Goal: Task Accomplishment & Management: Use online tool/utility

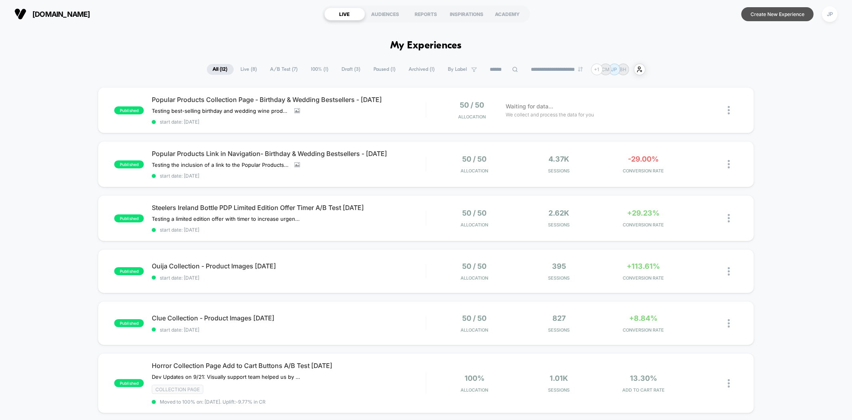
click at [792, 15] on button "Create New Experience" at bounding box center [778, 14] width 72 height 14
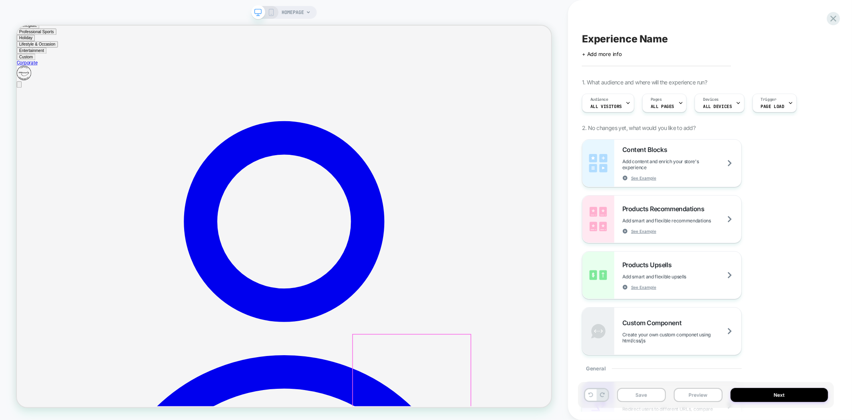
scroll to position [89, 0]
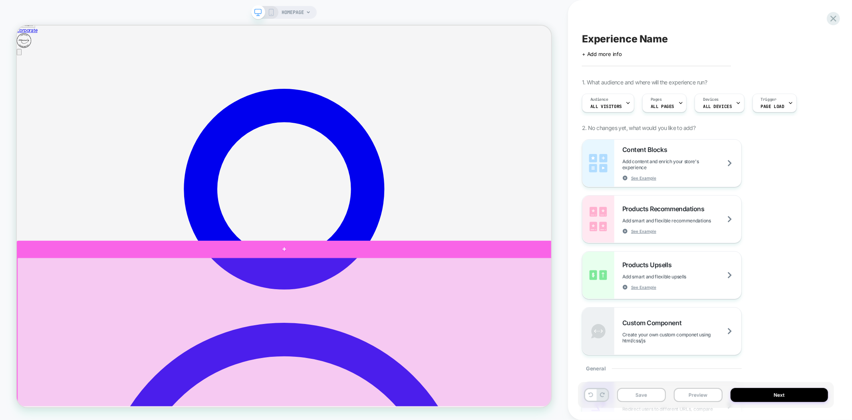
click at [423, 326] on div at bounding box center [374, 323] width 714 height 22
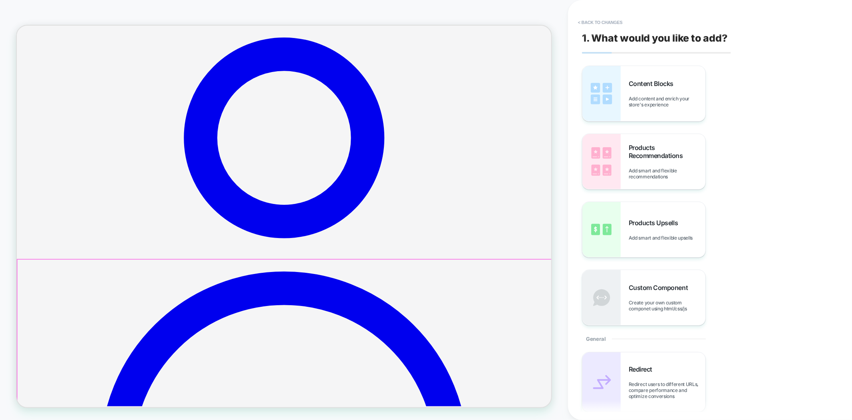
scroll to position [159, 0]
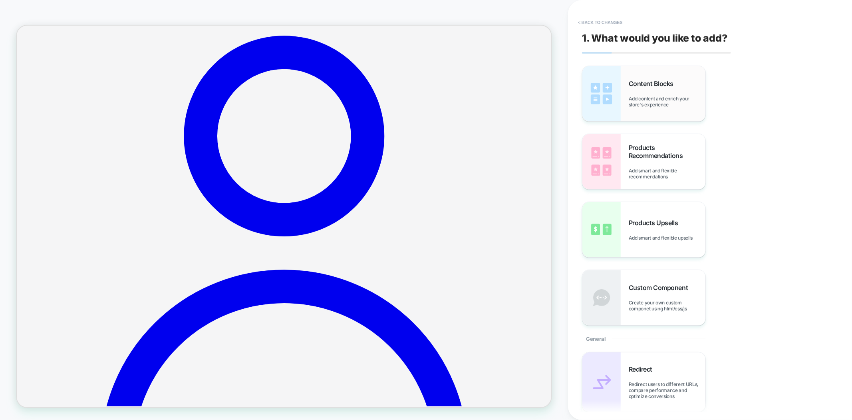
click at [650, 91] on div "Content Blocks Add content and enrich your store's experience" at bounding box center [667, 94] width 77 height 28
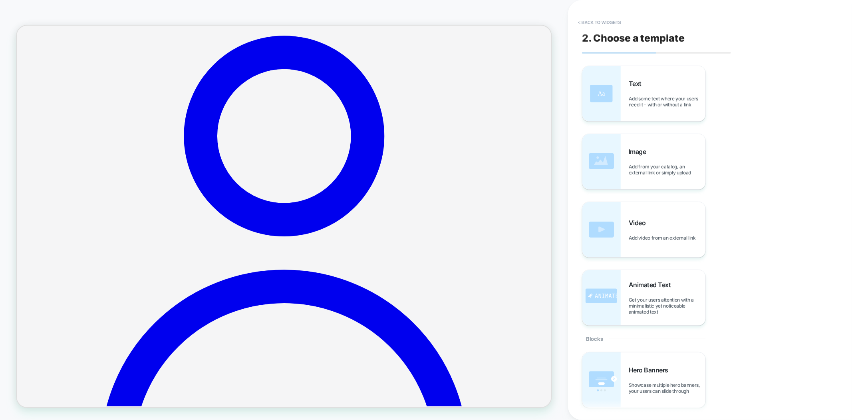
click at [650, 91] on div "Text Add some text where your users need it - with or without a link" at bounding box center [667, 94] width 77 height 28
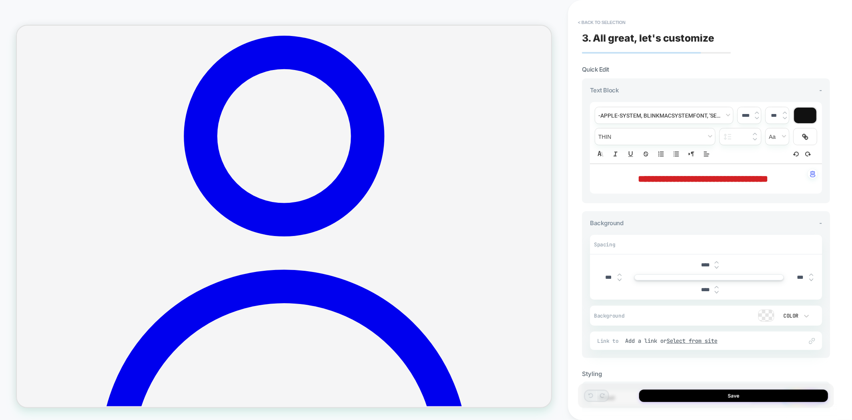
scroll to position [166, 0]
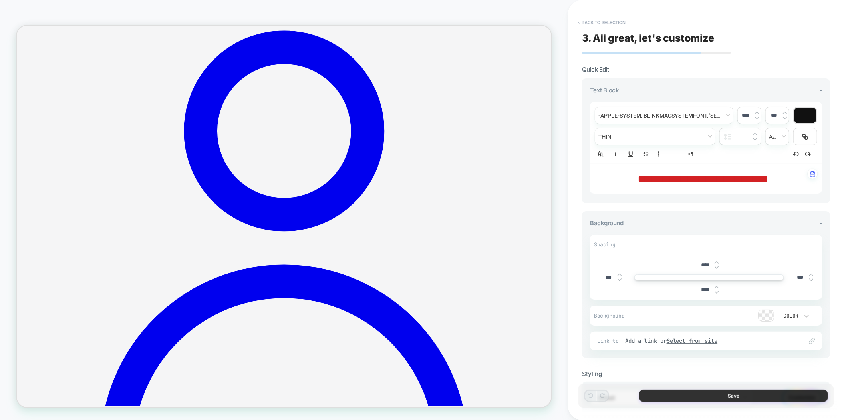
click at [712, 392] on button "Save" at bounding box center [733, 395] width 189 height 12
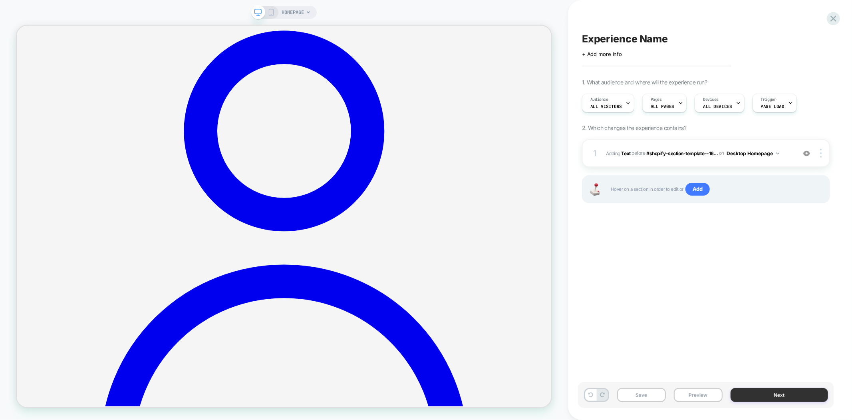
click at [756, 395] on button "Next" at bounding box center [779, 395] width 97 height 14
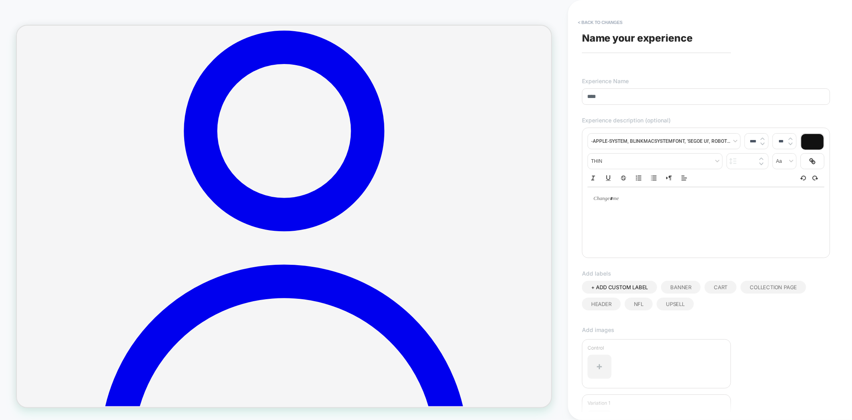
type input "****"
click at [722, 55] on div "**********" at bounding box center [706, 210] width 256 height 404
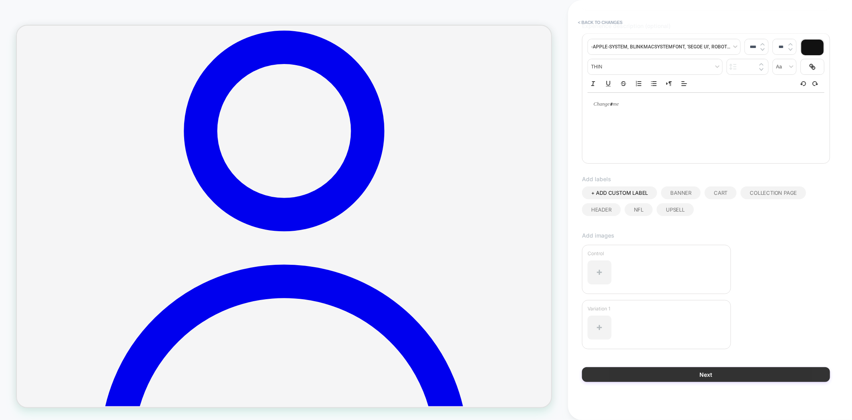
click at [706, 370] on button "Next" at bounding box center [706, 374] width 248 height 15
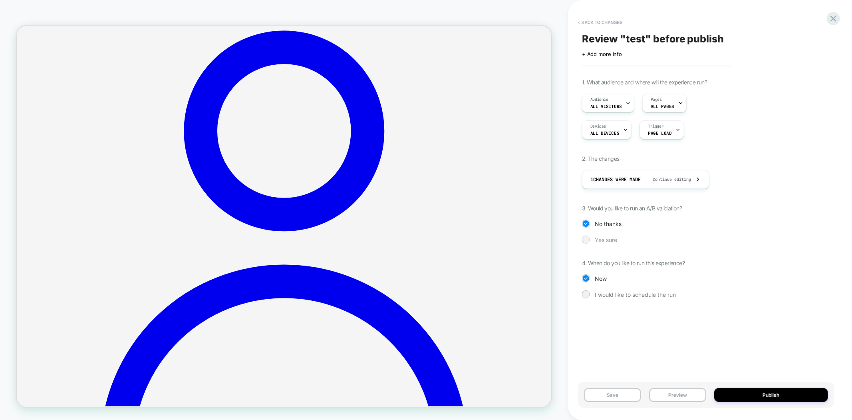
click at [611, 238] on span "Yes sure" at bounding box center [606, 239] width 22 height 7
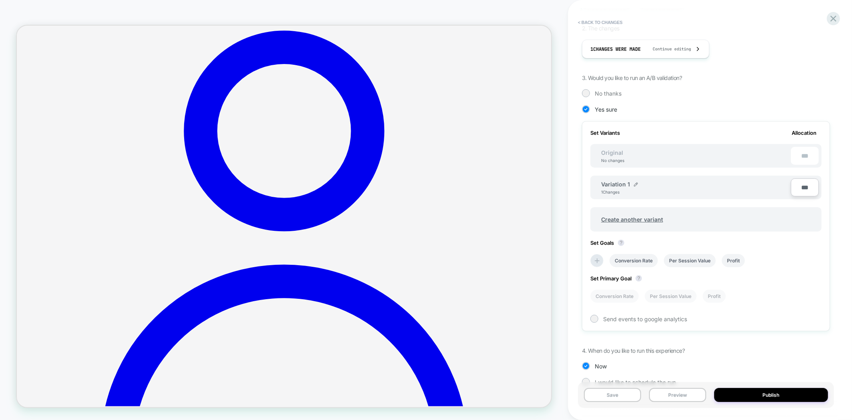
scroll to position [146, 0]
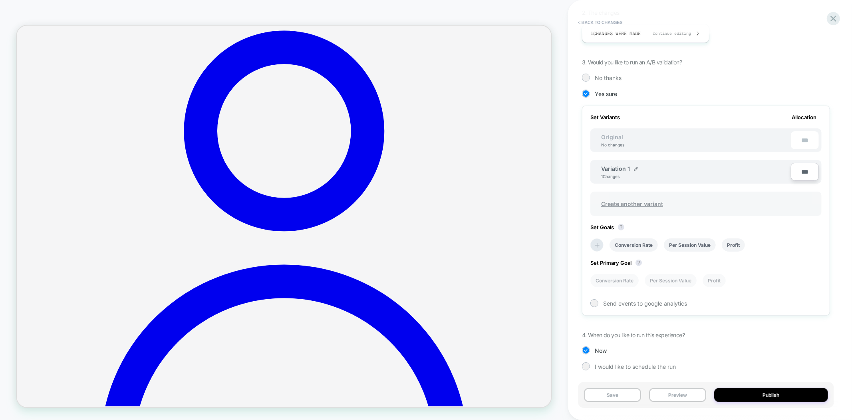
click at [654, 205] on span "Create another variant" at bounding box center [632, 203] width 78 height 19
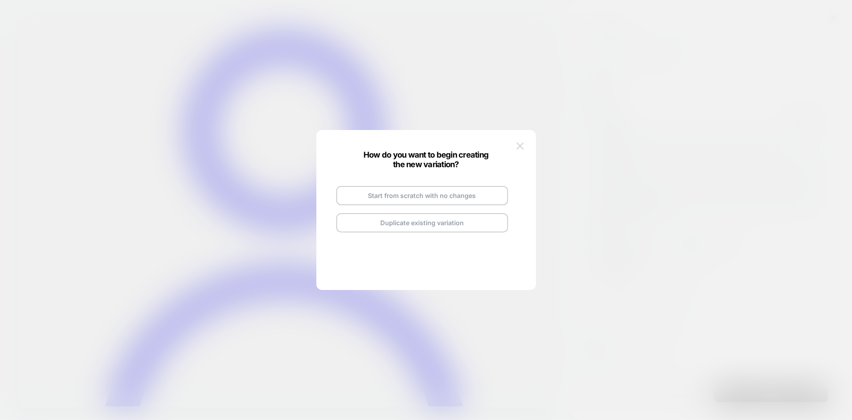
click at [517, 149] on img at bounding box center [520, 145] width 7 height 7
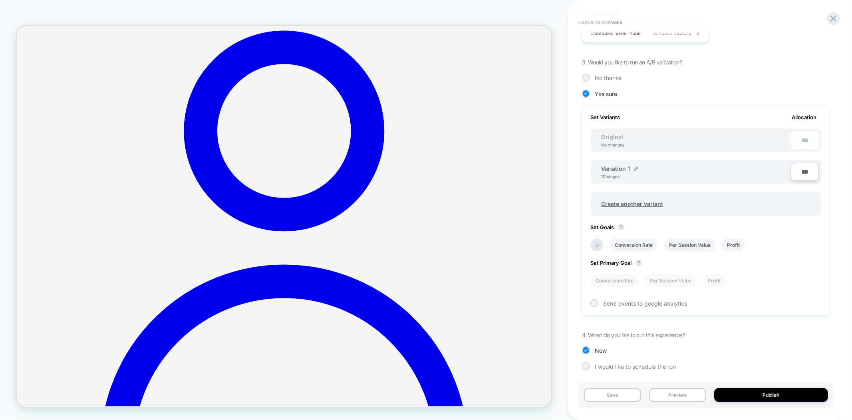
scroll to position [0, 0]
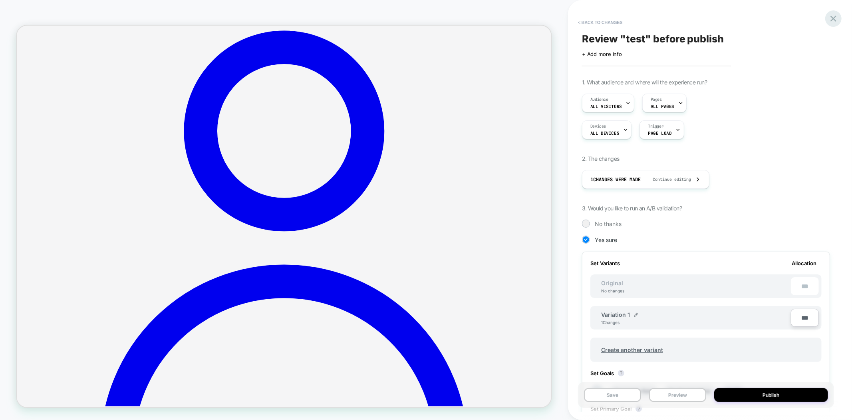
click at [833, 17] on icon at bounding box center [834, 19] width 6 height 6
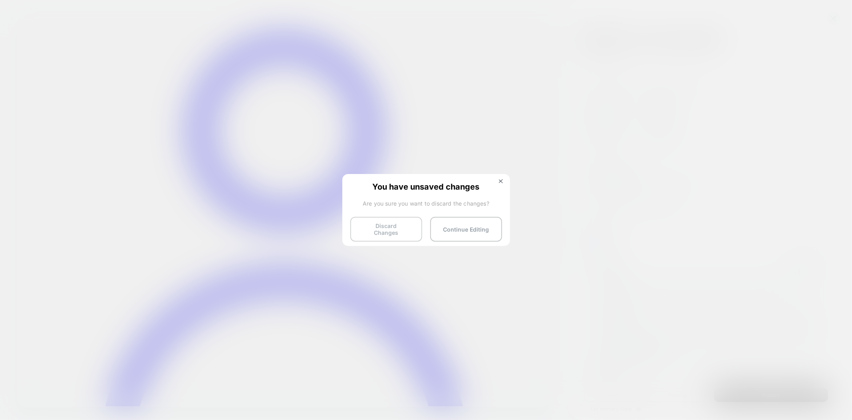
click at [402, 233] on button "Discard Changes" at bounding box center [386, 229] width 72 height 25
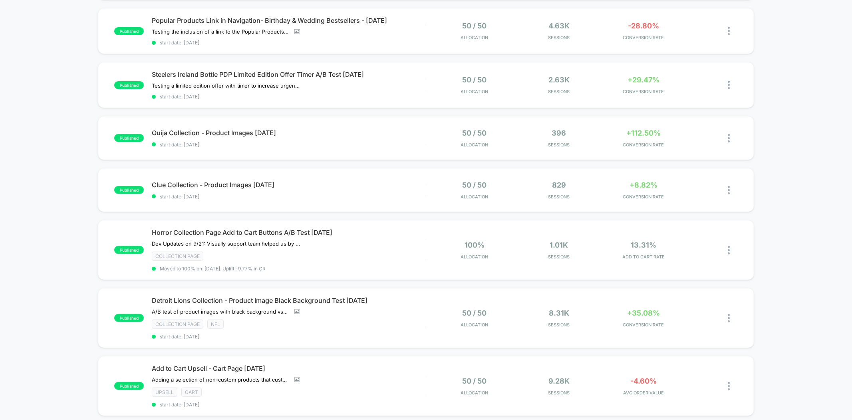
click at [803, 176] on div "published Popular Products Collection Page - Birthday & Wedding Bestsellers - […" at bounding box center [426, 319] width 852 height 731
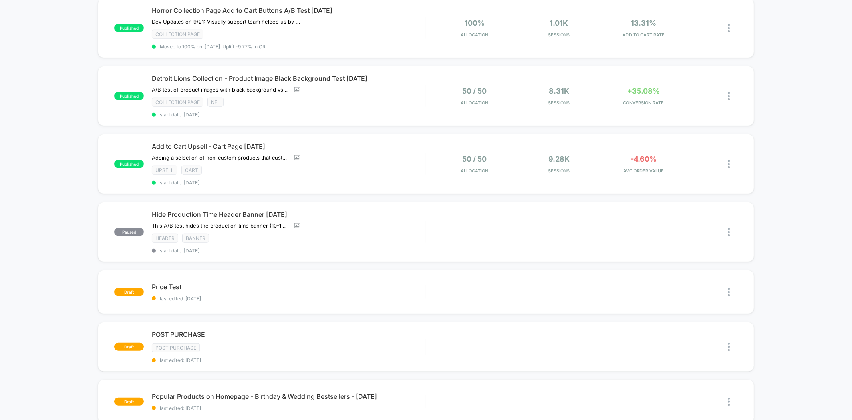
click at [803, 176] on div "published Popular Products Collection Page - Birthday & Wedding Bestsellers - […" at bounding box center [426, 97] width 852 height 731
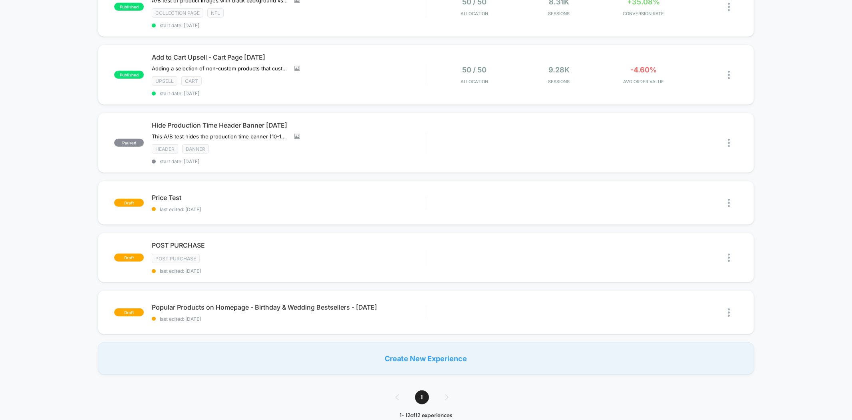
click at [803, 176] on div "published Popular Products Collection Page - Birthday & Wedding Bestsellers - […" at bounding box center [426, 8] width 852 height 731
click at [730, 253] on img at bounding box center [729, 257] width 2 height 8
click at [686, 278] on div "Delete" at bounding box center [688, 277] width 72 height 18
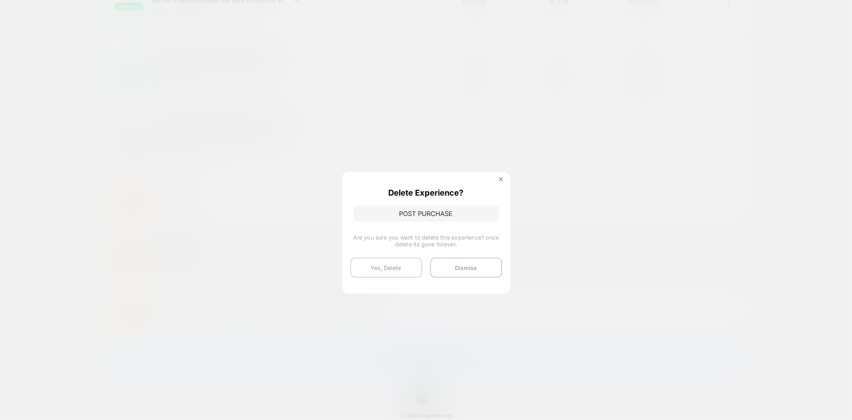
click at [396, 268] on button "Yes, Delete" at bounding box center [386, 267] width 72 height 20
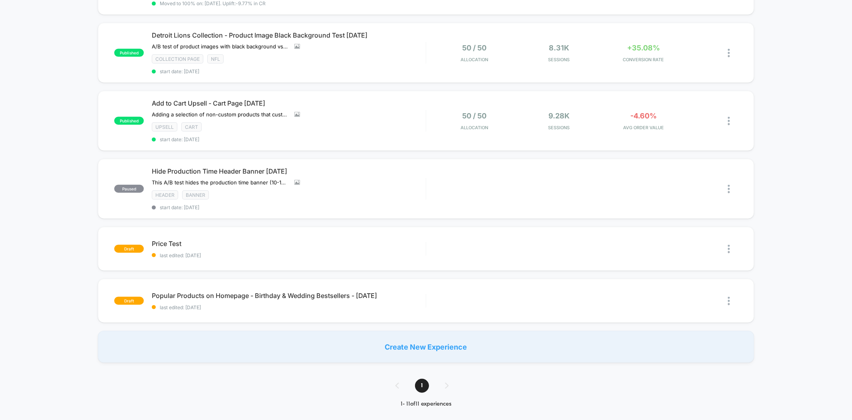
scroll to position [400, 0]
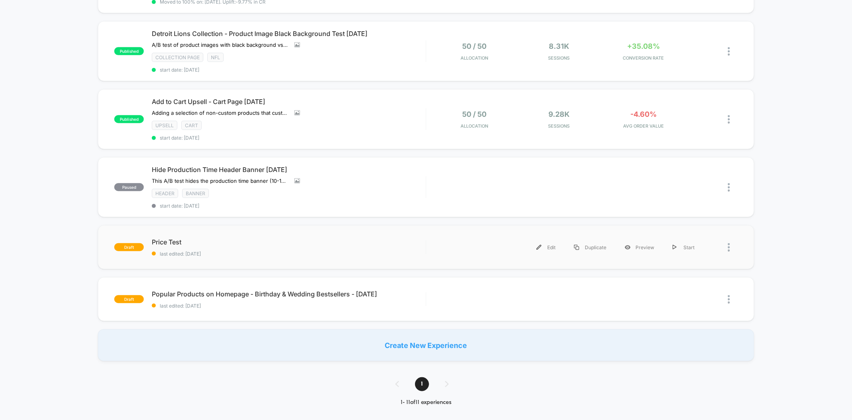
click at [730, 242] on div at bounding box center [733, 247] width 10 height 18
click at [680, 277] on div "Delete" at bounding box center [688, 276] width 72 height 18
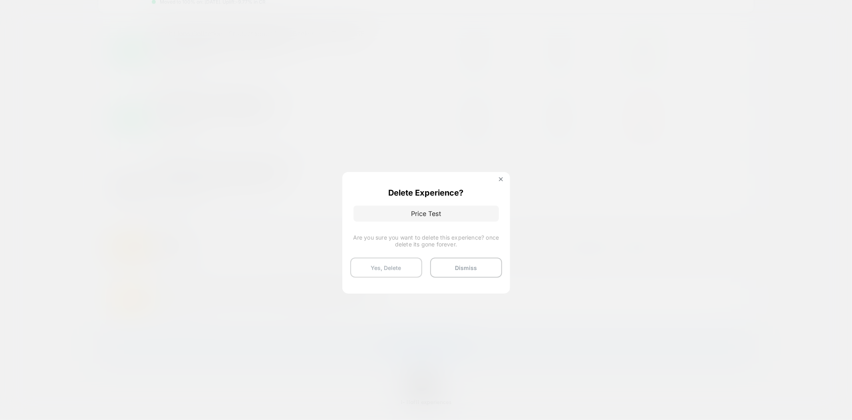
click at [386, 264] on button "Yes, Delete" at bounding box center [386, 267] width 72 height 20
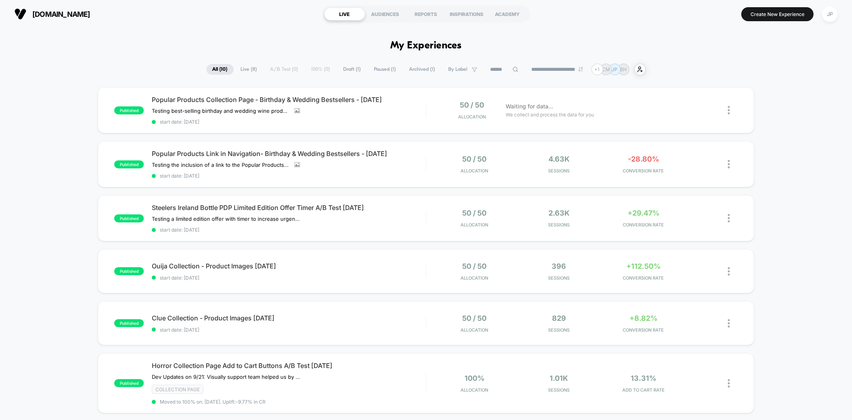
click at [780, 125] on div "published Popular Products Collection Page - Birthday & Wedding Bestsellers - […" at bounding box center [426, 397] width 852 height 621
drag, startPoint x: 58, startPoint y: 44, endPoint x: 187, endPoint y: 45, distance: 129.1
click at [776, 17] on button "Create New Experience" at bounding box center [778, 14] width 72 height 14
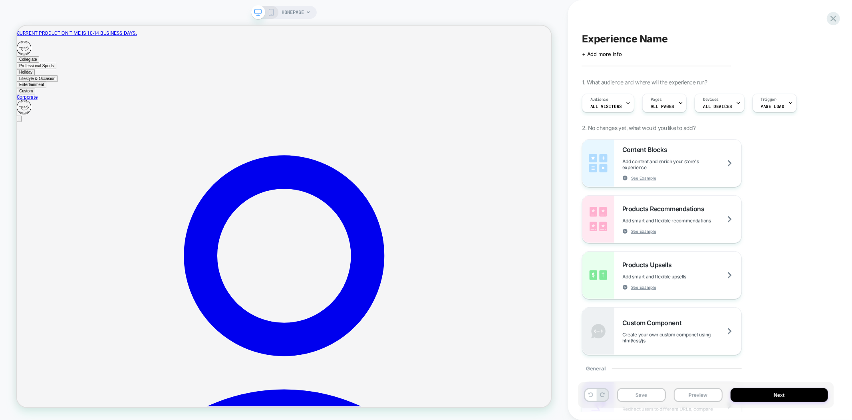
click at [777, 103] on div "Trigger Page Load" at bounding box center [773, 103] width 40 height 18
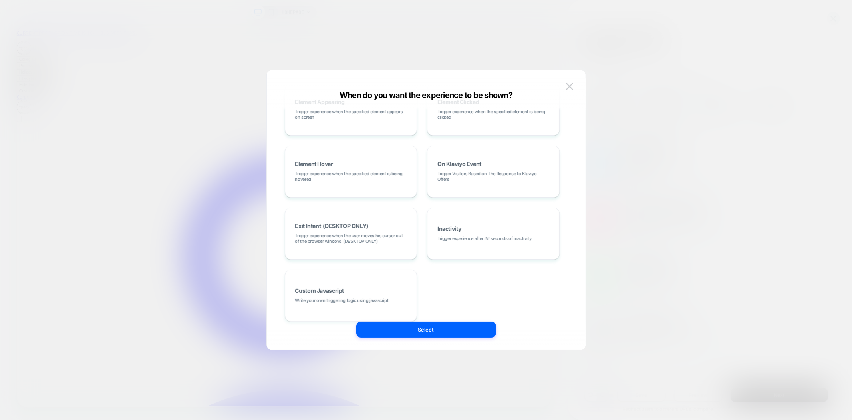
scroll to position [100, 0]
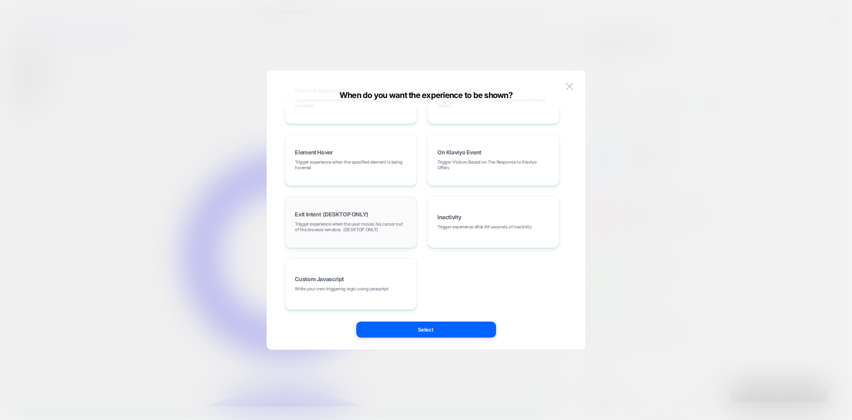
click at [400, 208] on div "Exit Intent (DESKTOP ONLY) Trigger experience when the user moves his cursor ou…" at bounding box center [351, 221] width 124 height 43
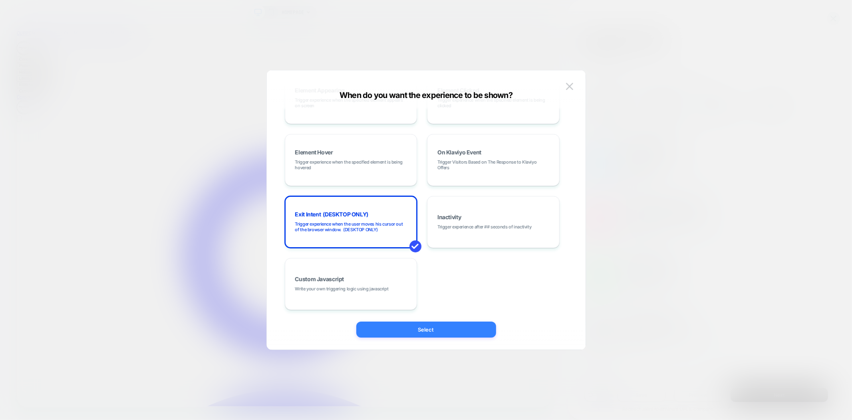
click at [424, 326] on button "Select" at bounding box center [426, 329] width 140 height 16
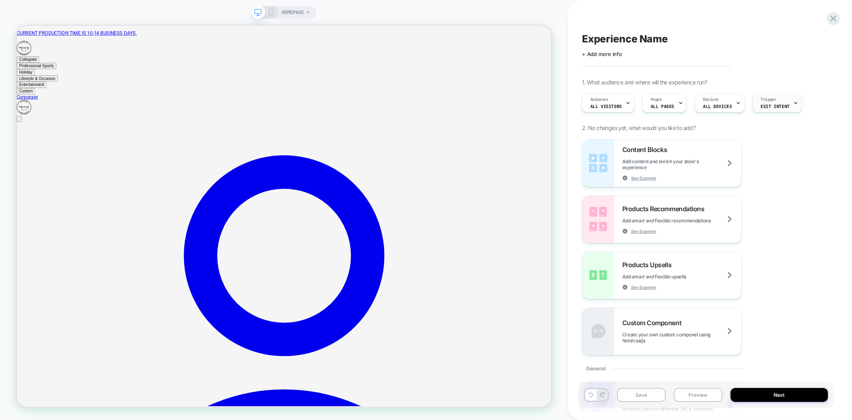
click at [774, 105] on span "Exit Intent" at bounding box center [775, 106] width 29 height 6
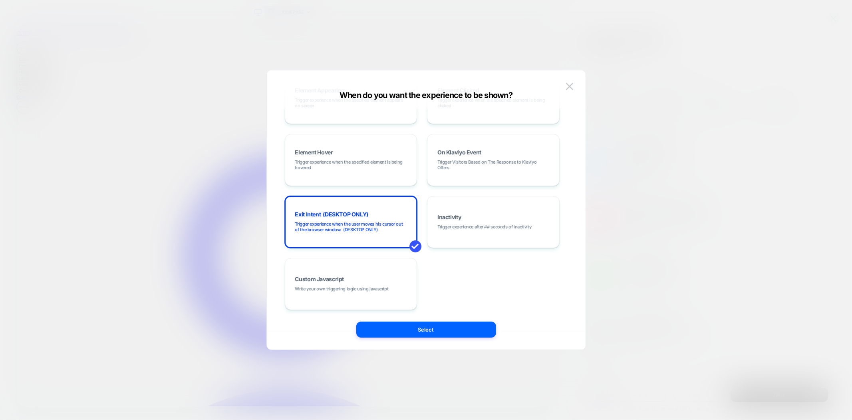
scroll to position [0, 0]
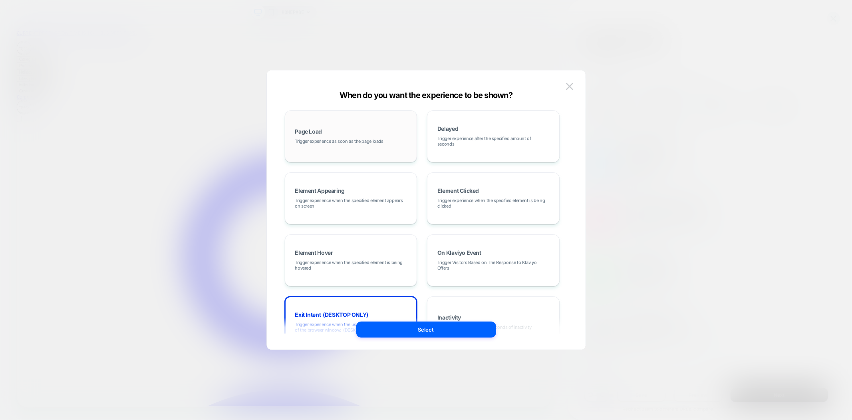
click at [370, 141] on span "Trigger experience as soon as the page loads" at bounding box center [339, 141] width 88 height 6
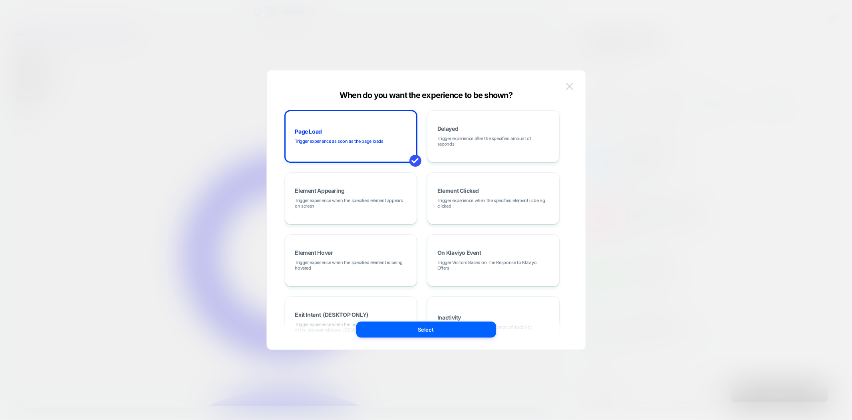
click at [565, 84] on button at bounding box center [570, 86] width 12 height 12
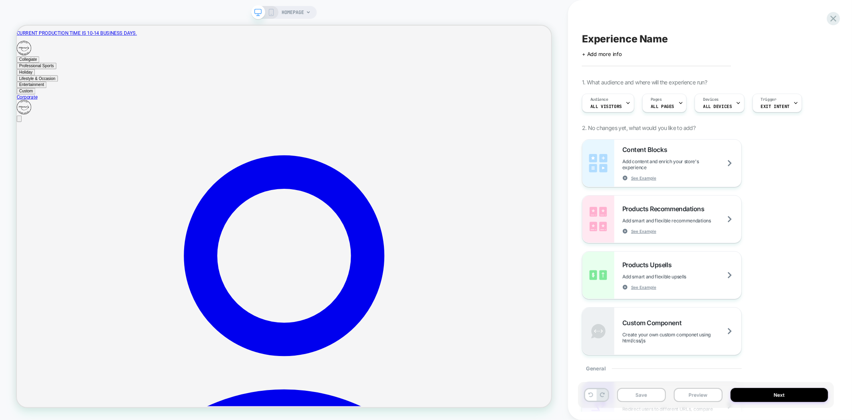
click at [789, 164] on div "Content Blocks Add content and enrich your store's experience See Example Produ…" at bounding box center [706, 247] width 248 height 216
